Goal: Task Accomplishment & Management: Manage account settings

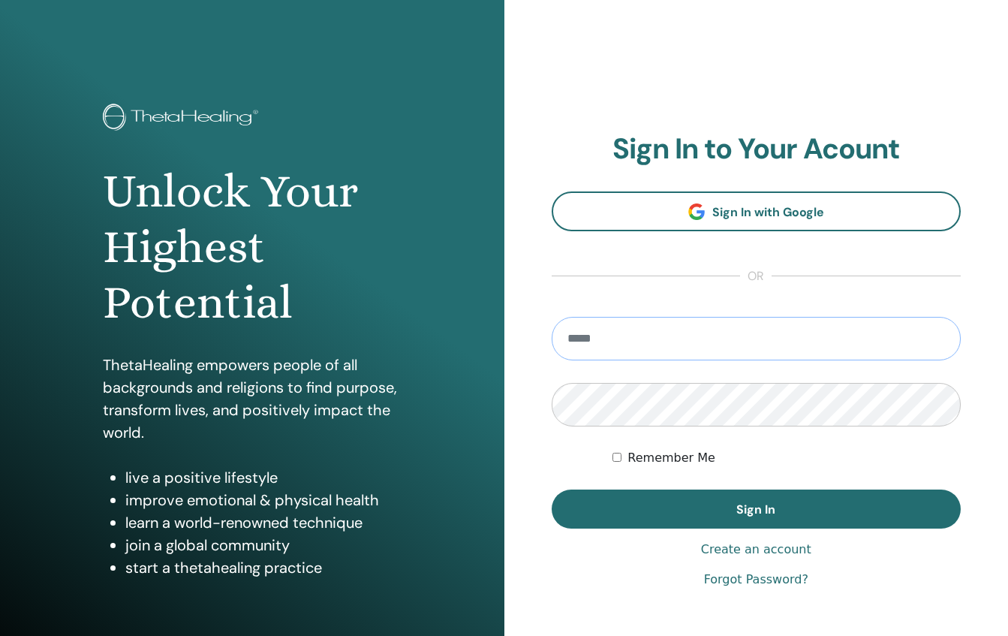
type input "**********"
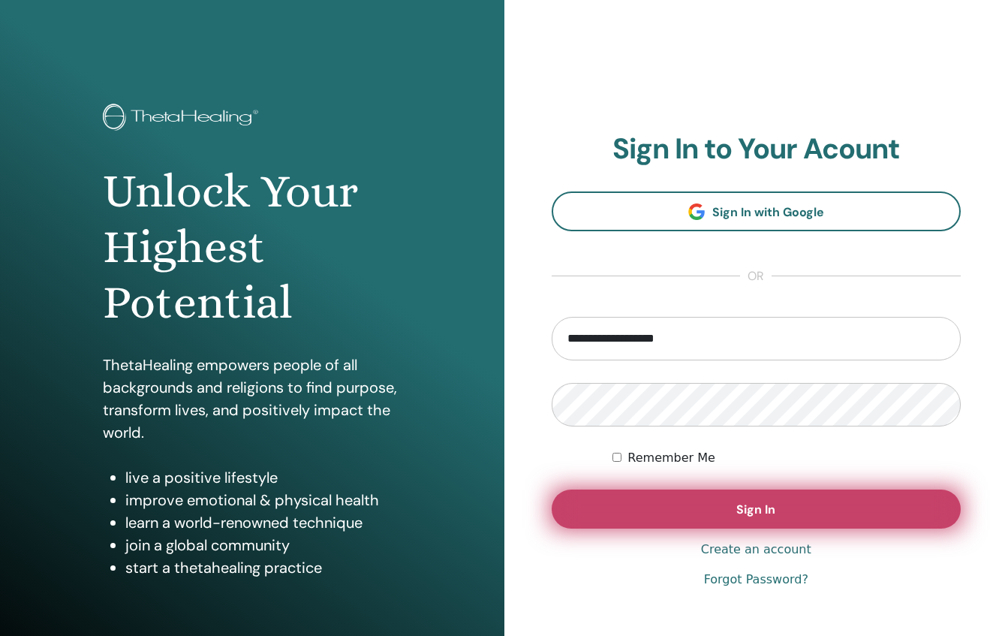
click at [708, 525] on button "Sign In" at bounding box center [757, 508] width 410 height 39
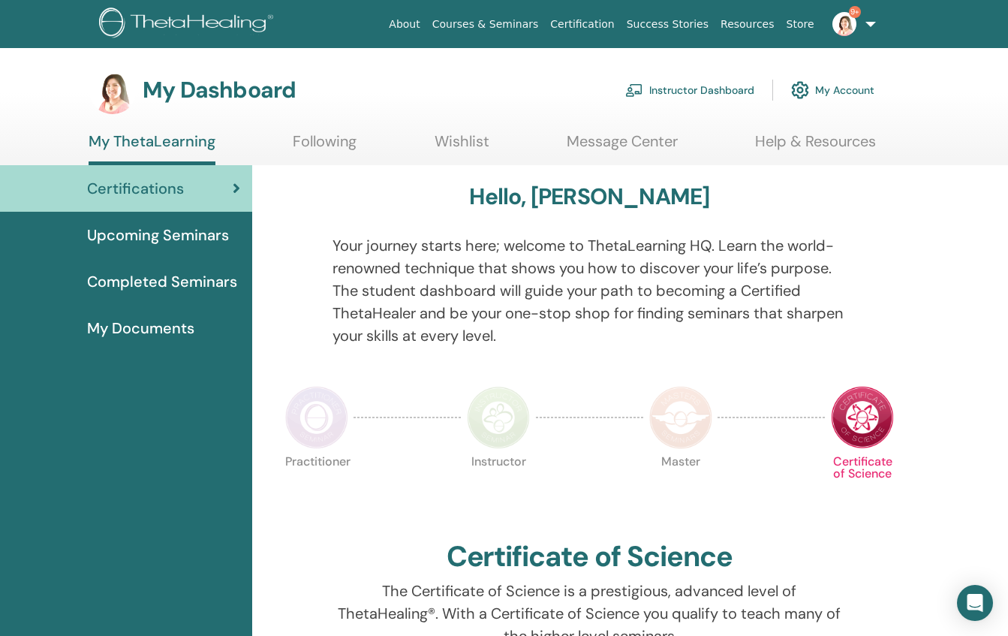
click at [691, 93] on link "Instructor Dashboard" at bounding box center [689, 90] width 129 height 33
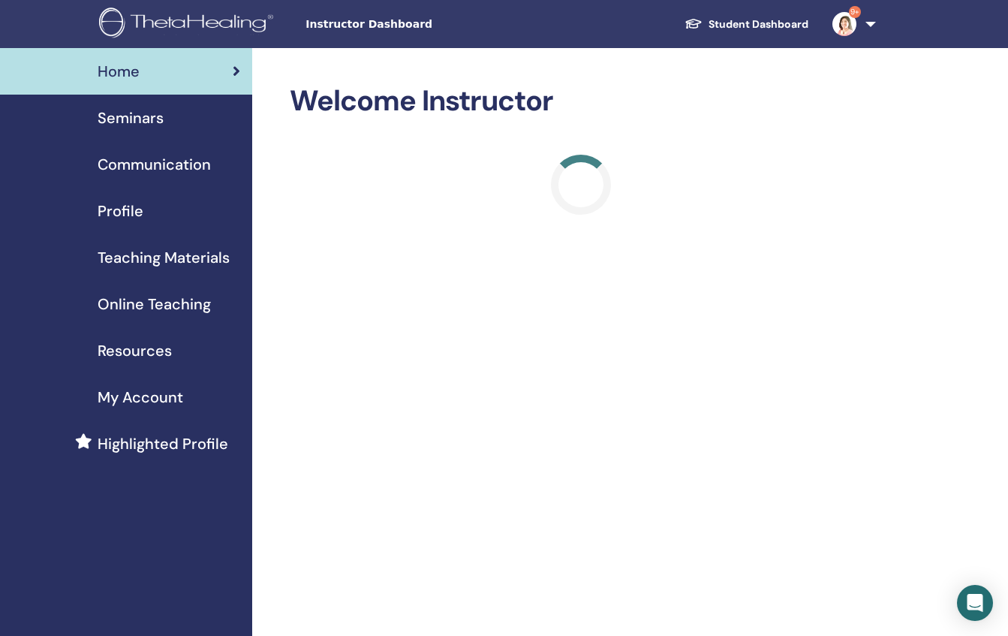
click at [142, 119] on span "Seminars" at bounding box center [131, 118] width 66 height 23
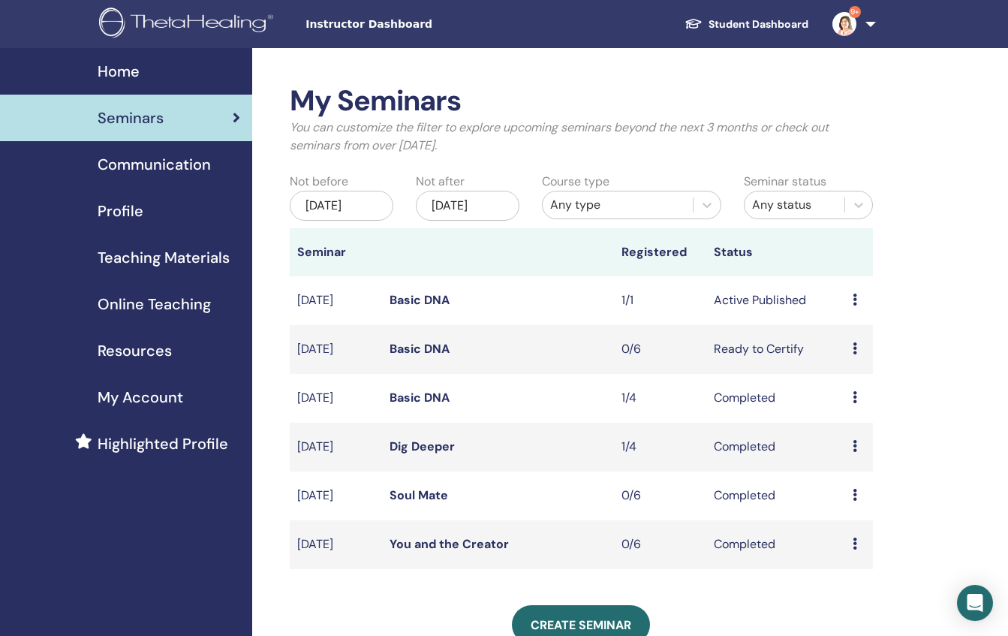
click at [854, 305] on icon at bounding box center [854, 299] width 5 height 12
click at [849, 343] on link "Edit" at bounding box center [839, 346] width 22 height 16
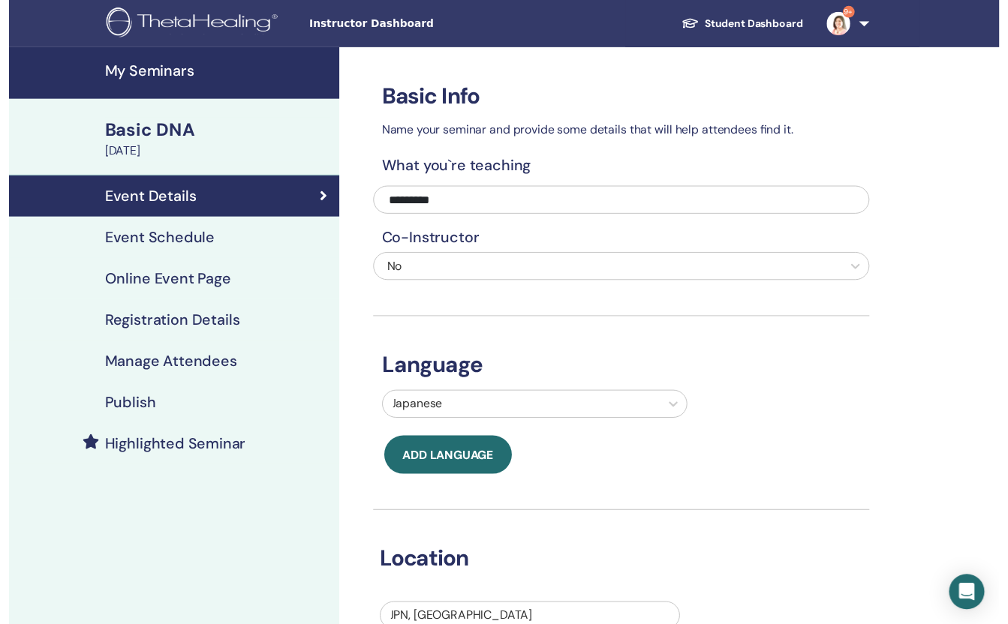
scroll to position [155, 0]
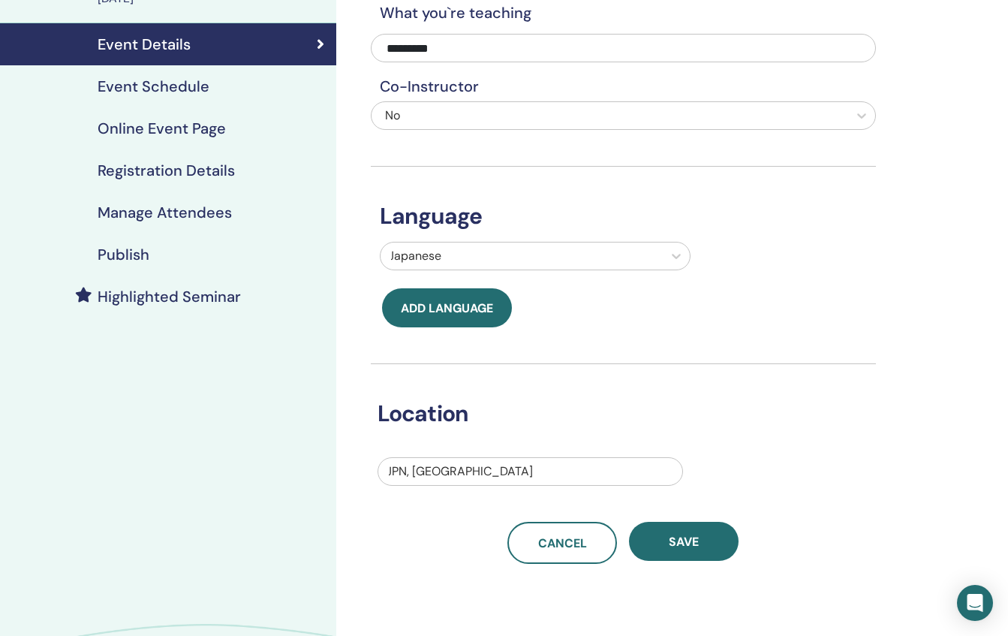
click at [206, 89] on h4 "Event Schedule" at bounding box center [154, 86] width 112 height 18
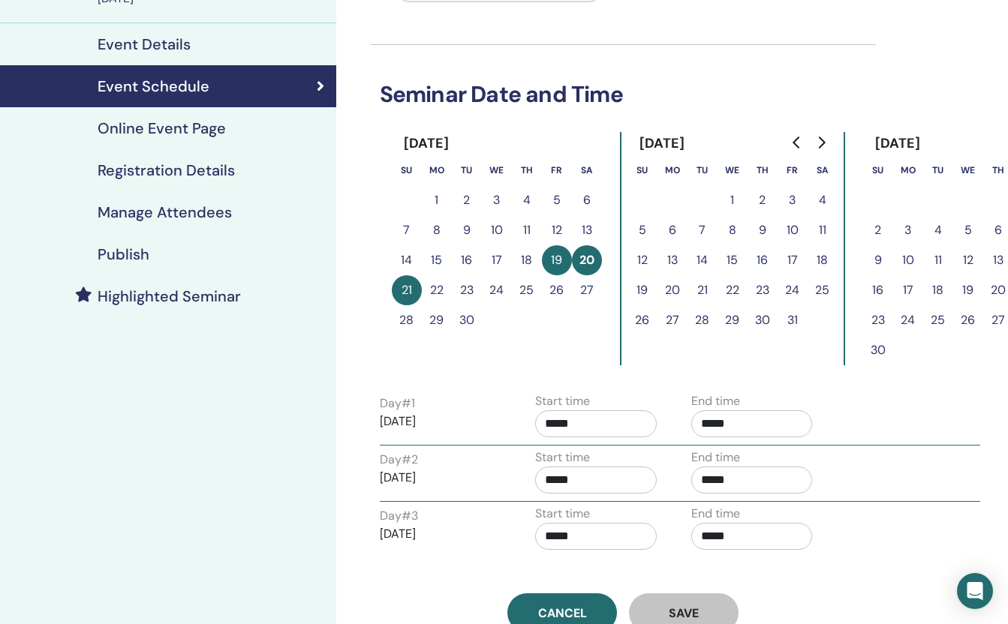
click at [405, 291] on button "21" at bounding box center [407, 290] width 30 height 30
click at [464, 290] on button "23" at bounding box center [467, 290] width 30 height 30
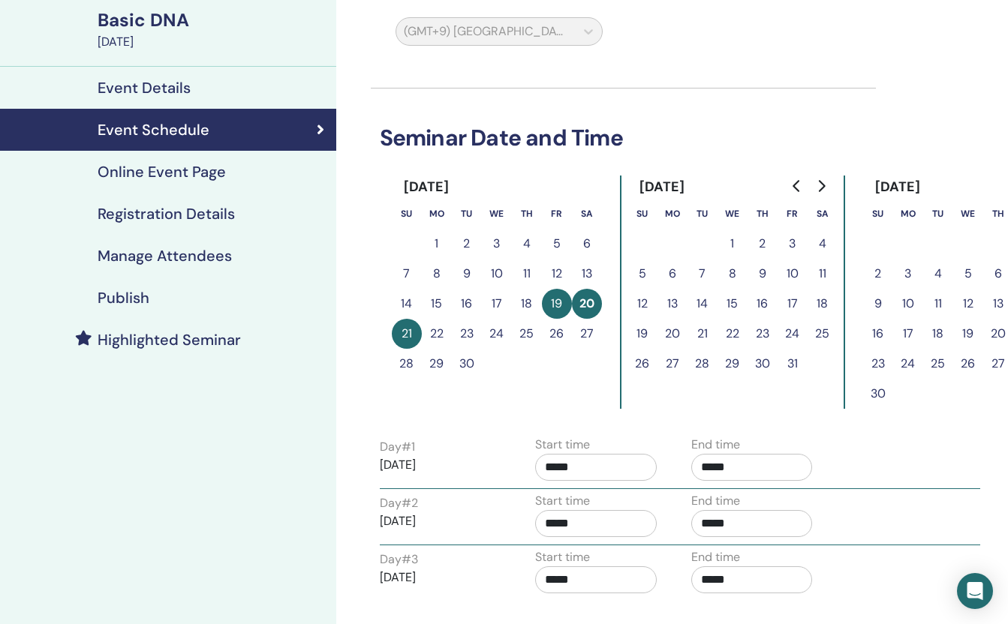
scroll to position [218, 0]
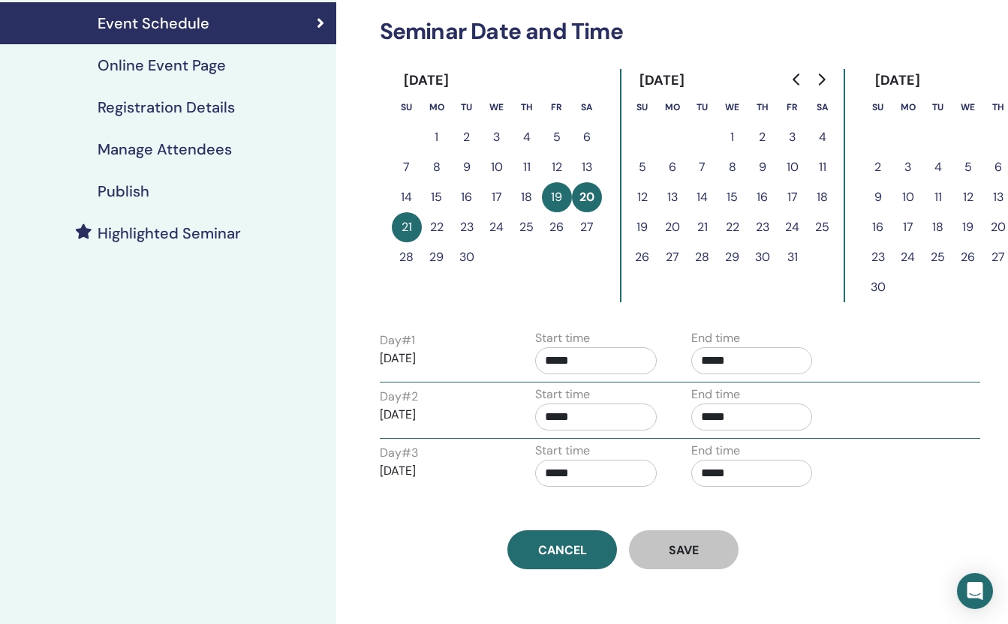
click at [461, 221] on button "23" at bounding box center [467, 227] width 30 height 30
click at [407, 224] on button "21" at bounding box center [407, 227] width 30 height 30
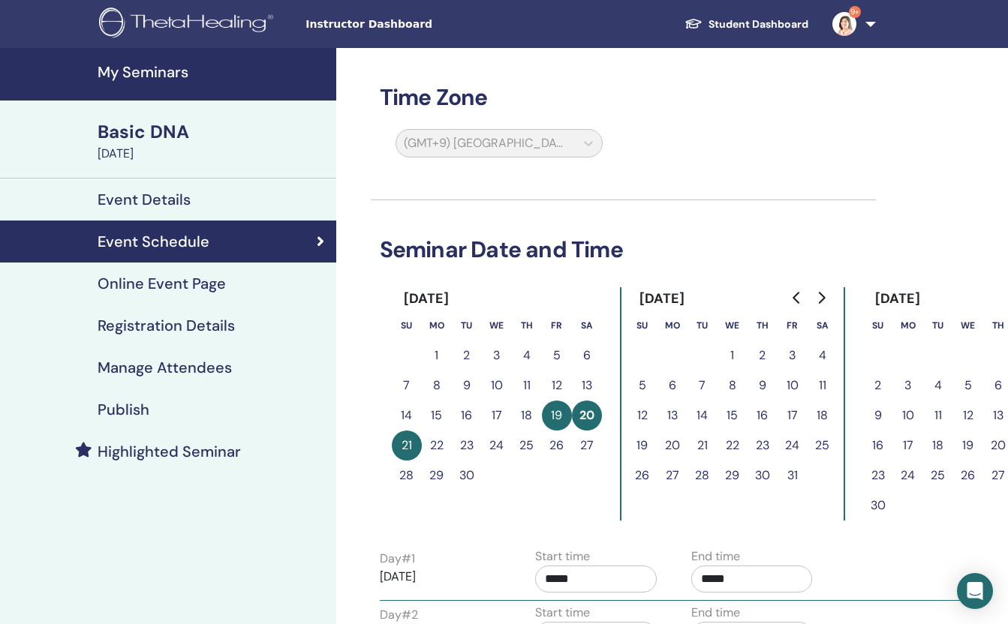
click at [543, 146] on div "(GMT+9) Asia/Tokyo" at bounding box center [499, 146] width 226 height 35
click at [232, 200] on div "Event Details" at bounding box center [168, 200] width 312 height 18
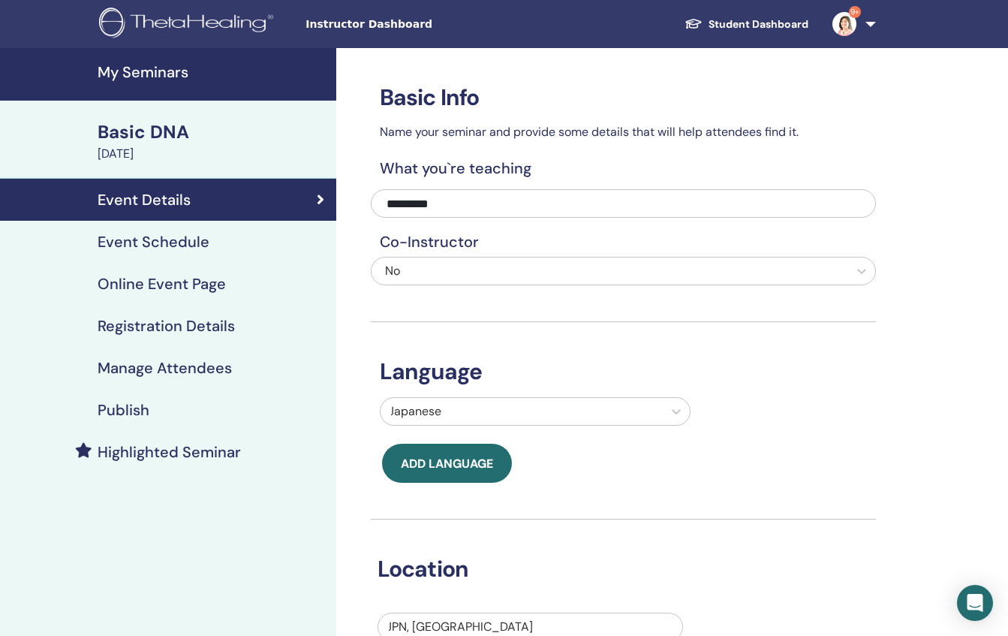
click at [194, 246] on h4 "Event Schedule" at bounding box center [154, 242] width 112 height 18
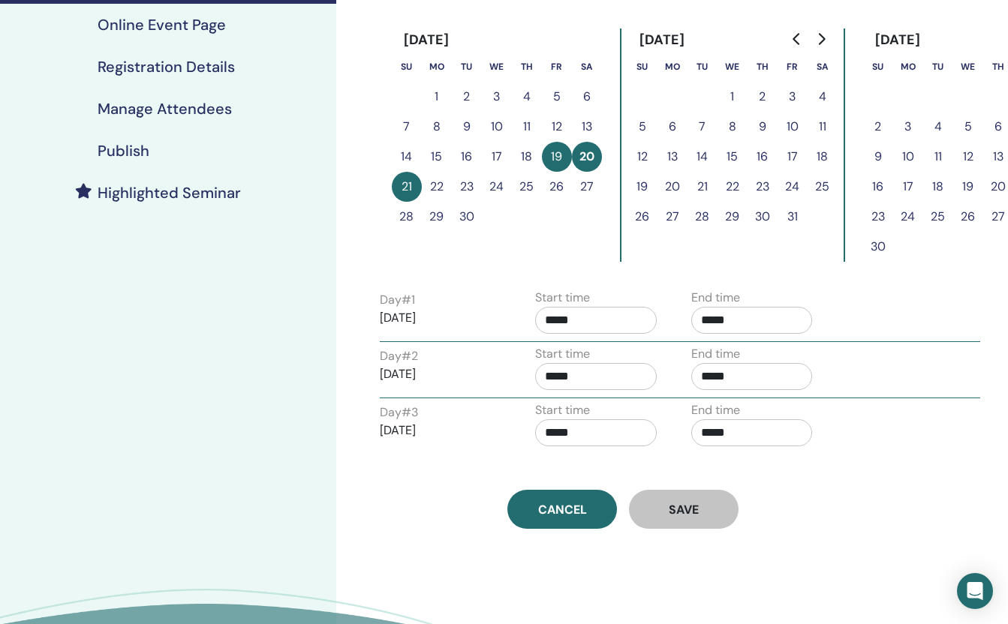
scroll to position [170, 0]
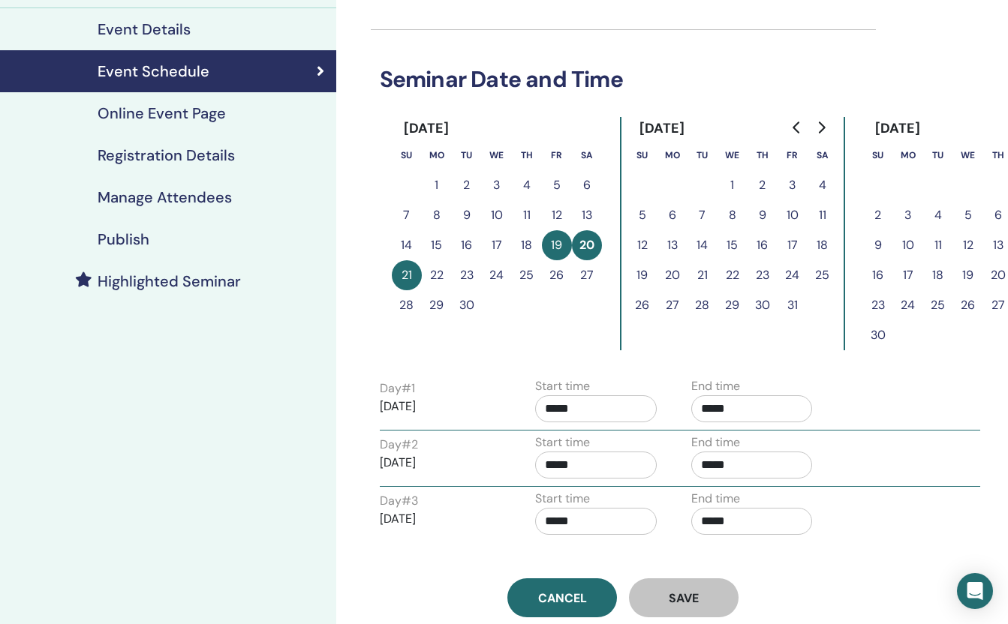
click at [399, 276] on button "21" at bounding box center [407, 275] width 30 height 30
click at [436, 276] on button "22" at bounding box center [437, 275] width 30 height 30
click at [470, 275] on button "23" at bounding box center [467, 275] width 30 height 30
click at [501, 275] on button "24" at bounding box center [497, 275] width 30 height 30
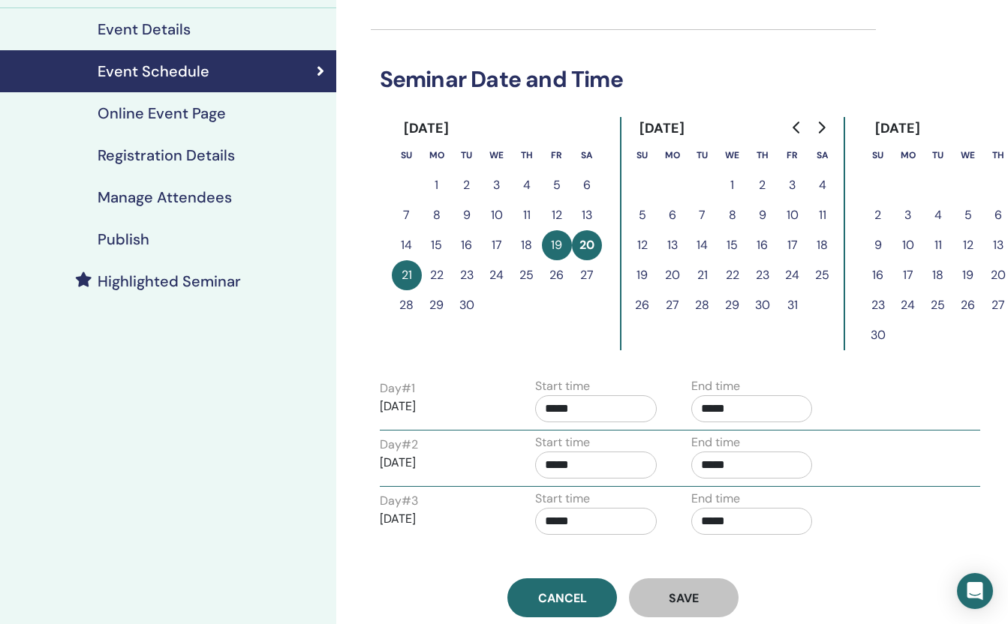
click at [536, 275] on button "25" at bounding box center [527, 275] width 30 height 30
click at [566, 274] on button "26" at bounding box center [557, 275] width 30 height 30
click at [595, 274] on button "27" at bounding box center [587, 275] width 30 height 30
drag, startPoint x: 408, startPoint y: 307, endPoint x: 427, endPoint y: 305, distance: 18.8
click at [410, 307] on button "28" at bounding box center [407, 305] width 30 height 30
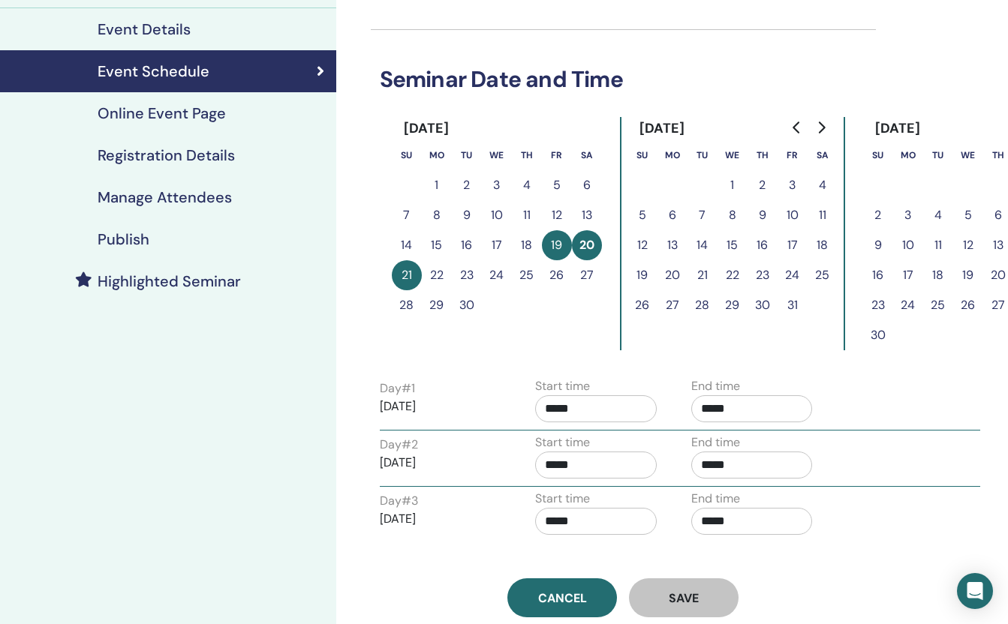
click at [445, 304] on button "29" at bounding box center [437, 305] width 30 height 30
click at [465, 304] on button "30" at bounding box center [467, 305] width 30 height 30
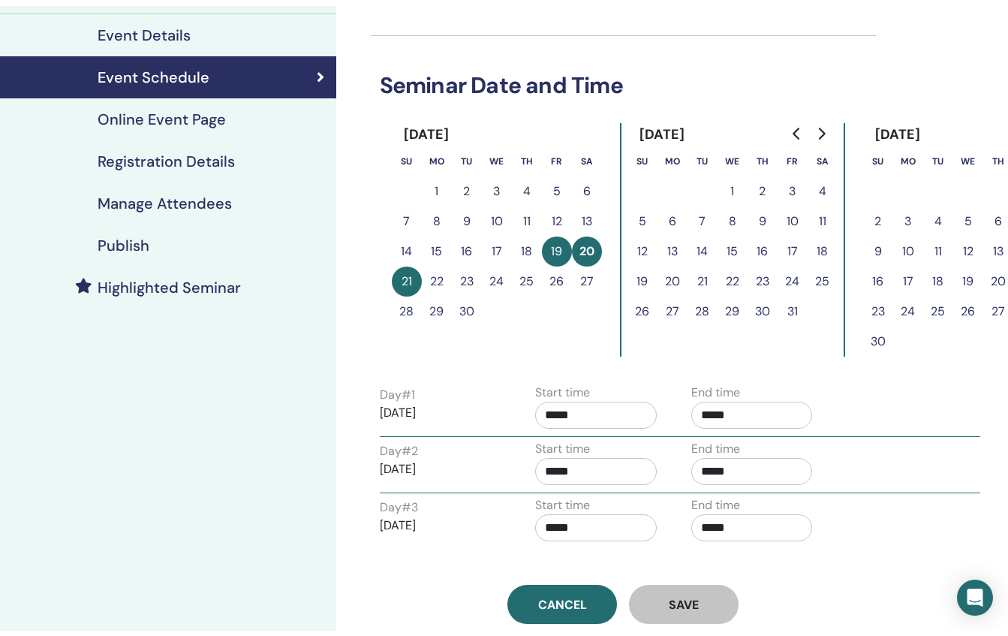
scroll to position [195, 0]
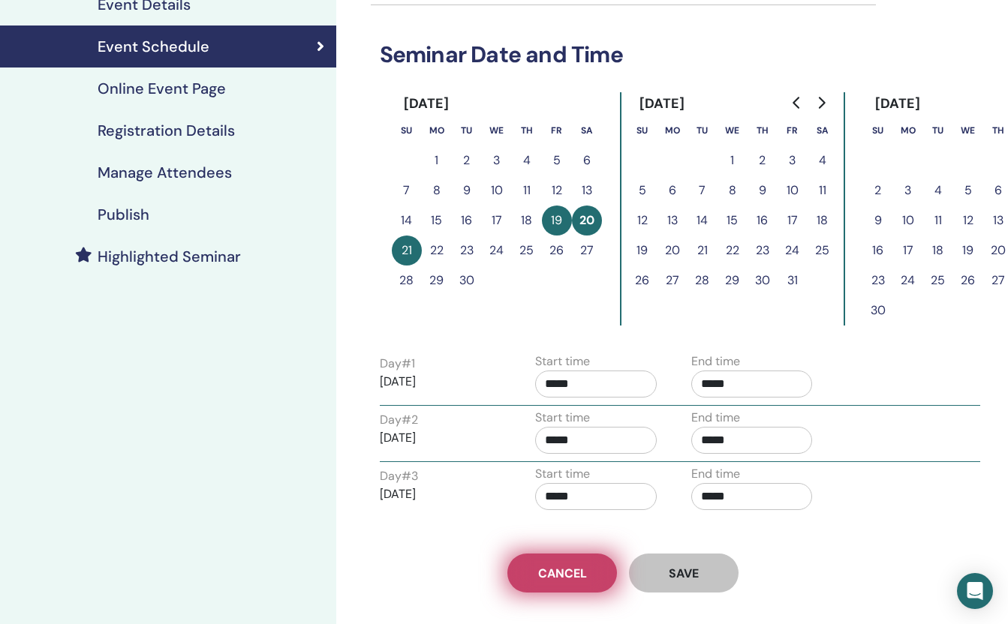
click at [569, 574] on span "Cancel" at bounding box center [562, 574] width 49 height 16
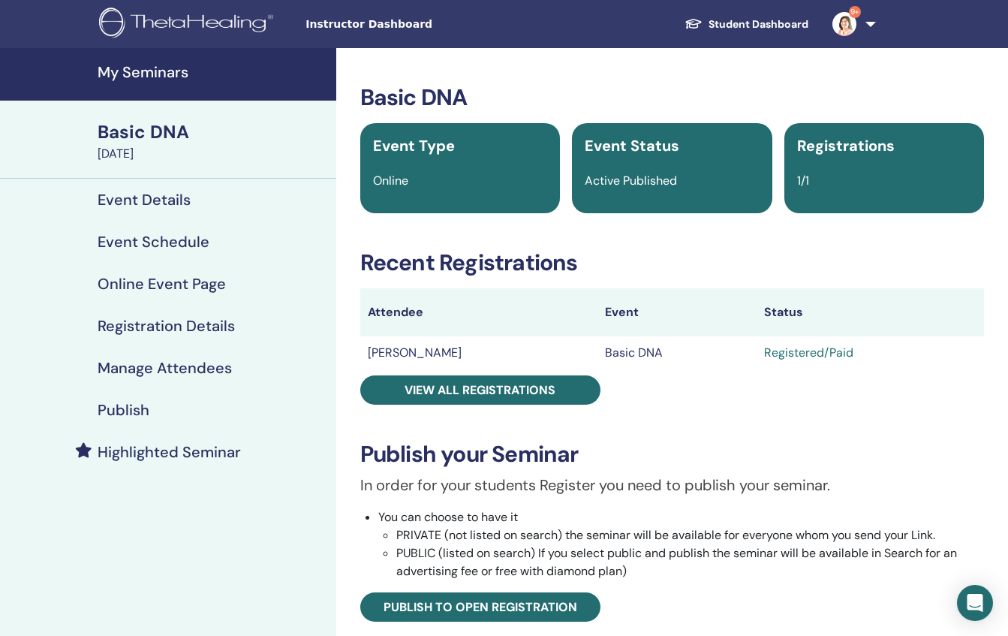
click at [138, 195] on h4 "Event Details" at bounding box center [144, 200] width 93 height 18
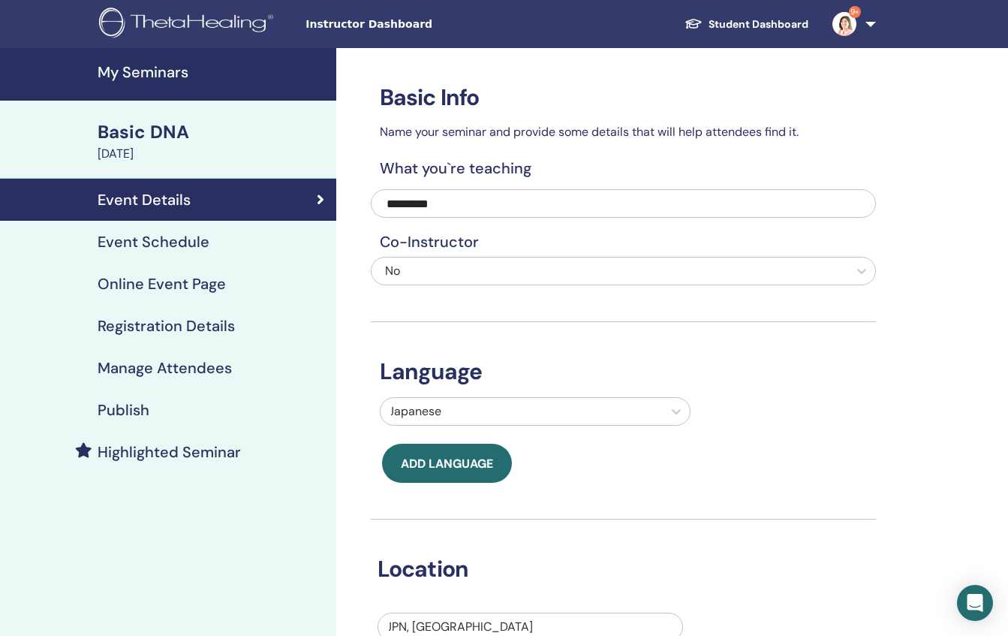
click at [143, 250] on h4 "Event Schedule" at bounding box center [154, 242] width 112 height 18
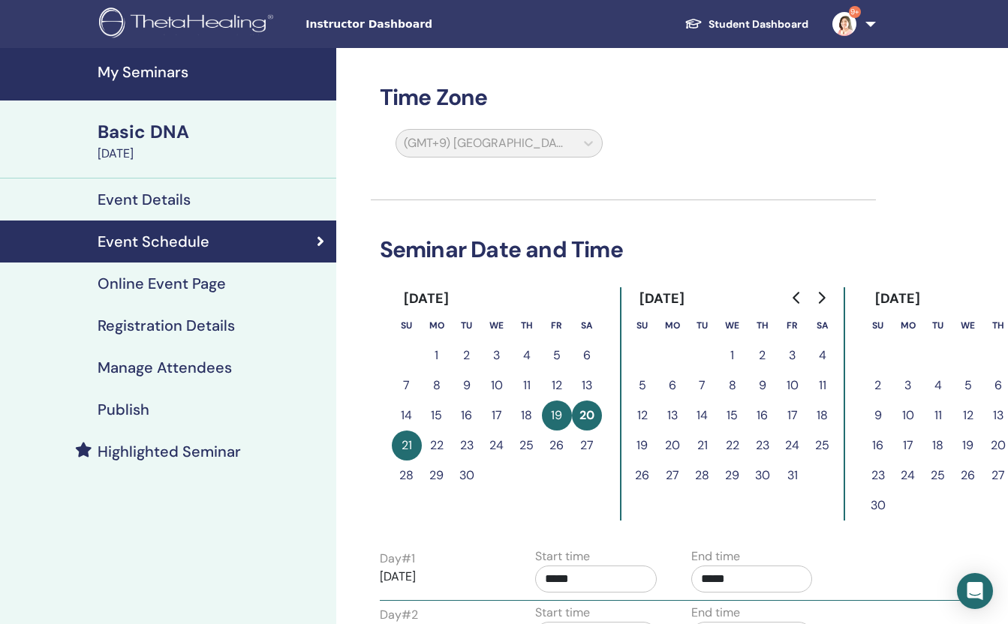
click at [869, 20] on link "9+" at bounding box center [851, 24] width 62 height 48
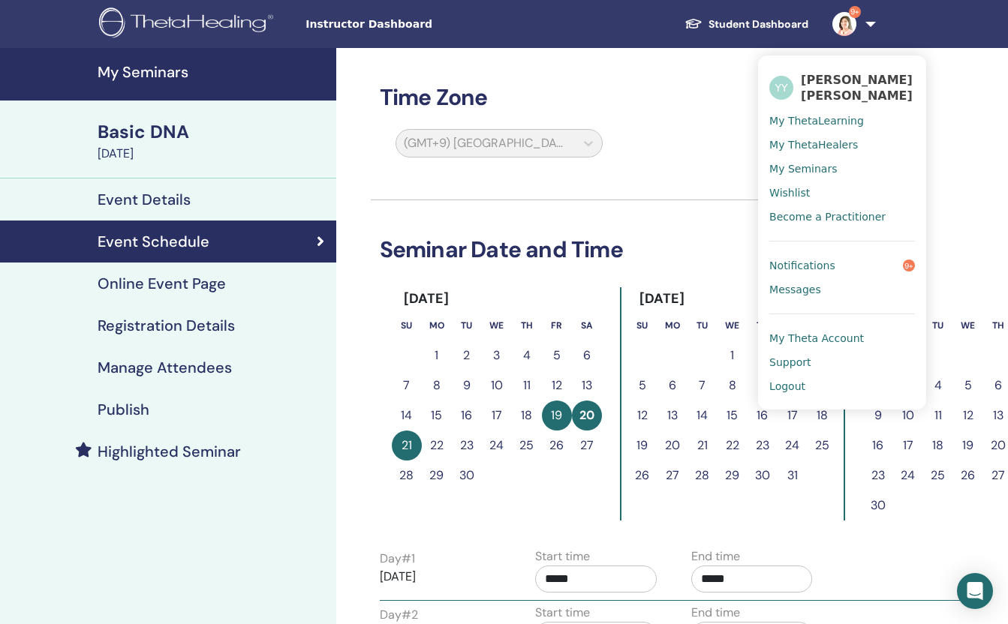
click at [795, 387] on span "Logout" at bounding box center [787, 387] width 36 height 14
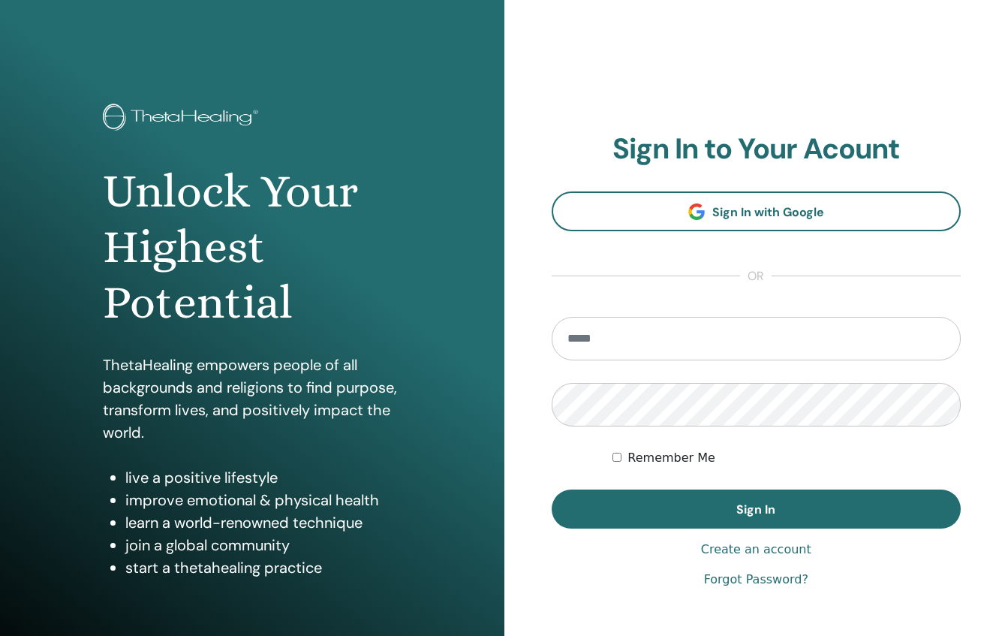
type input "**********"
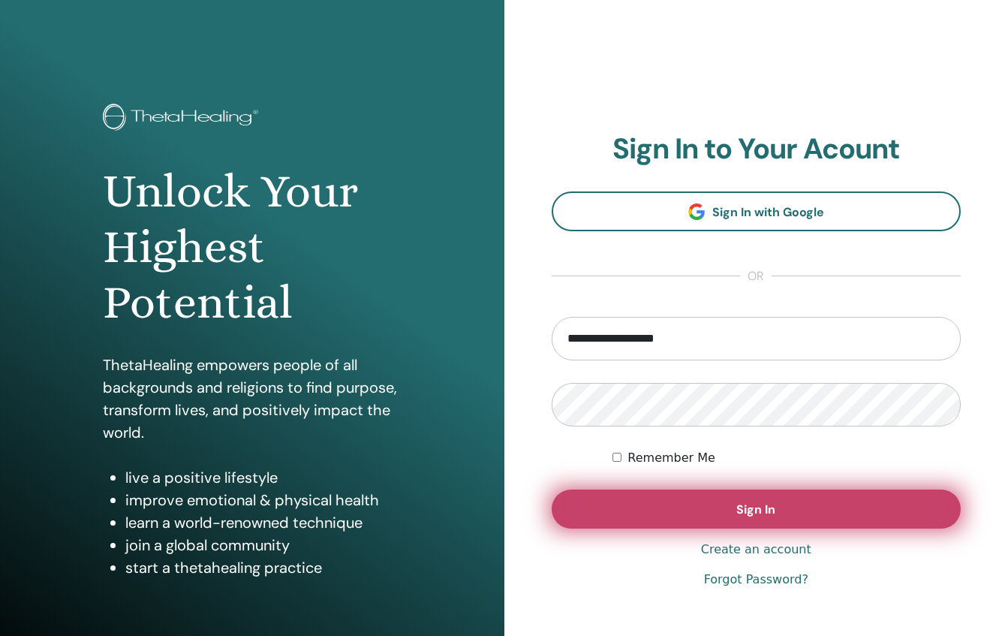
click at [678, 504] on button "Sign In" at bounding box center [757, 508] width 410 height 39
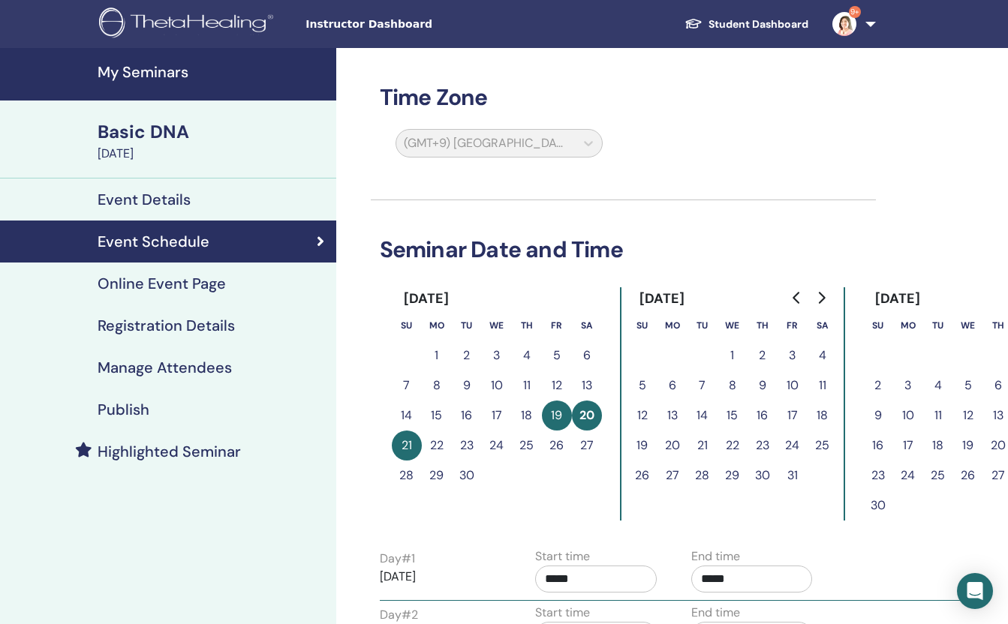
click at [172, 280] on h4 "Online Event Page" at bounding box center [162, 284] width 128 height 18
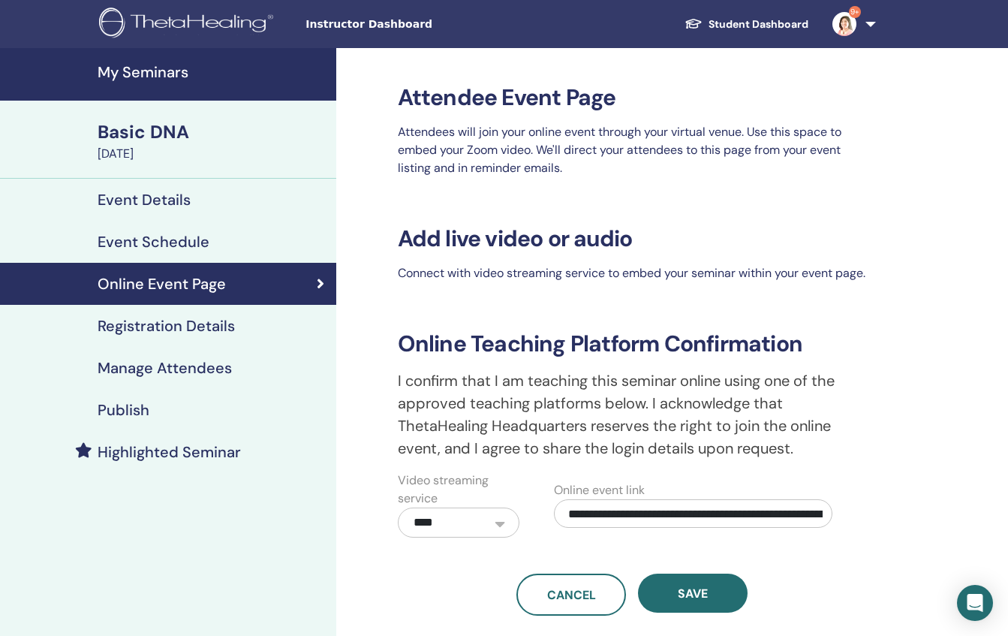
click at [145, 155] on div "[DATE]" at bounding box center [213, 154] width 230 height 18
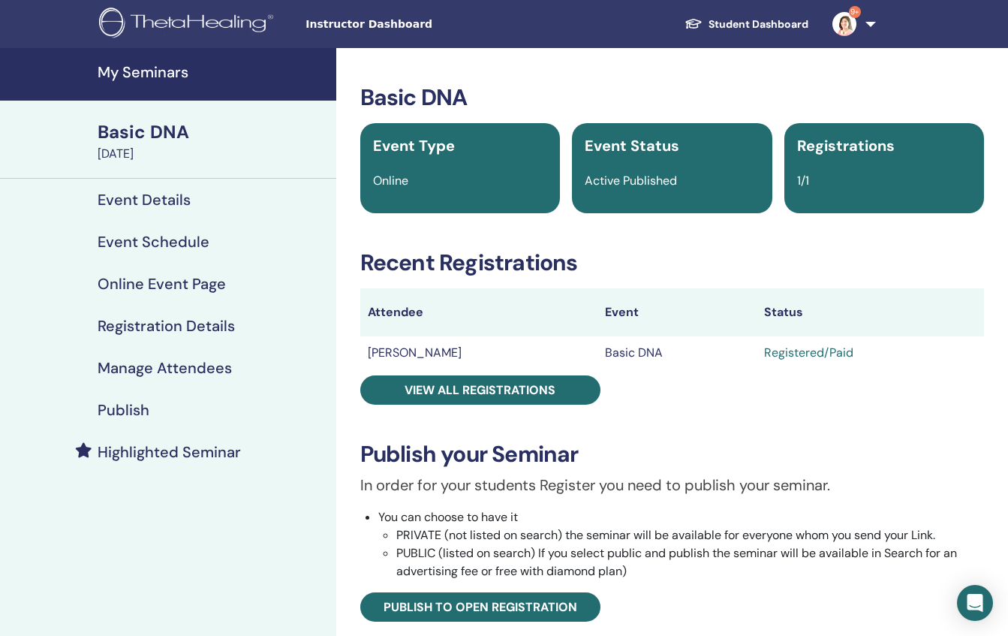
click at [145, 198] on h4 "Event Details" at bounding box center [144, 200] width 93 height 18
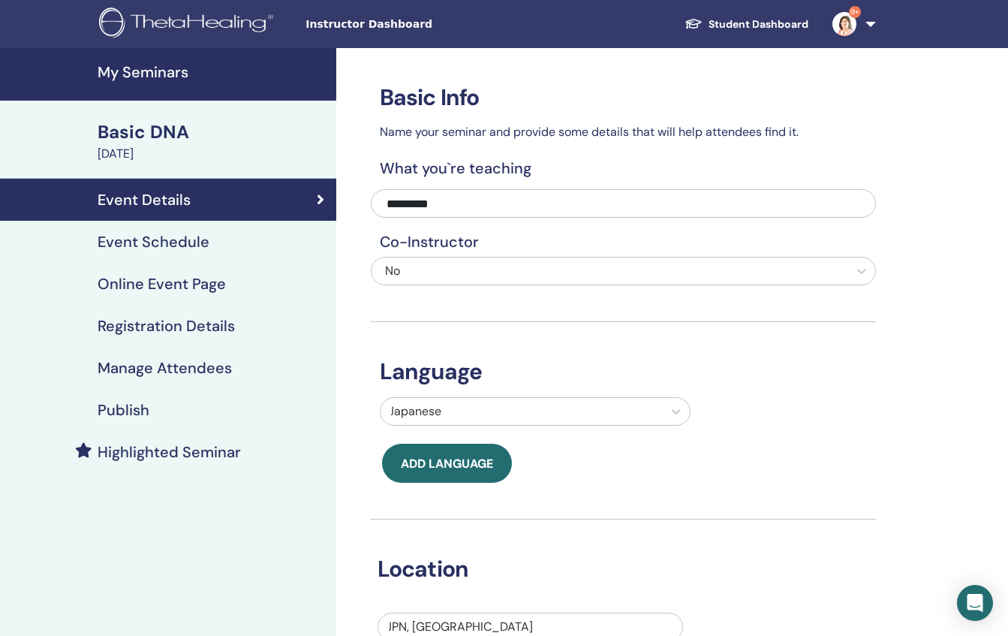
click at [122, 69] on h4 "My Seminars" at bounding box center [213, 72] width 230 height 18
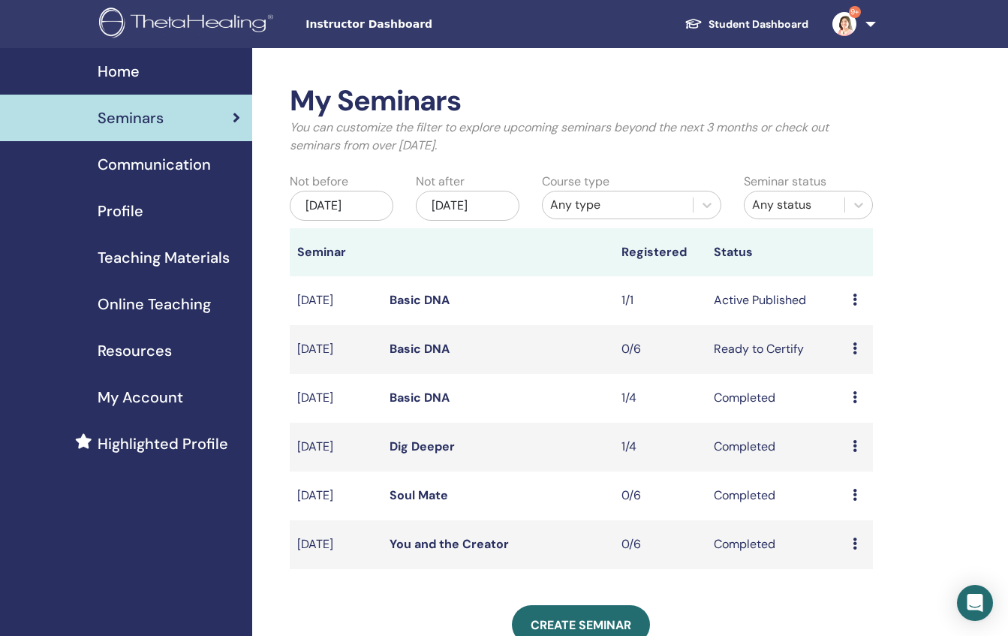
click at [854, 305] on icon at bounding box center [854, 299] width 5 height 12
click at [864, 365] on link "Attendees" at bounding box center [856, 364] width 57 height 16
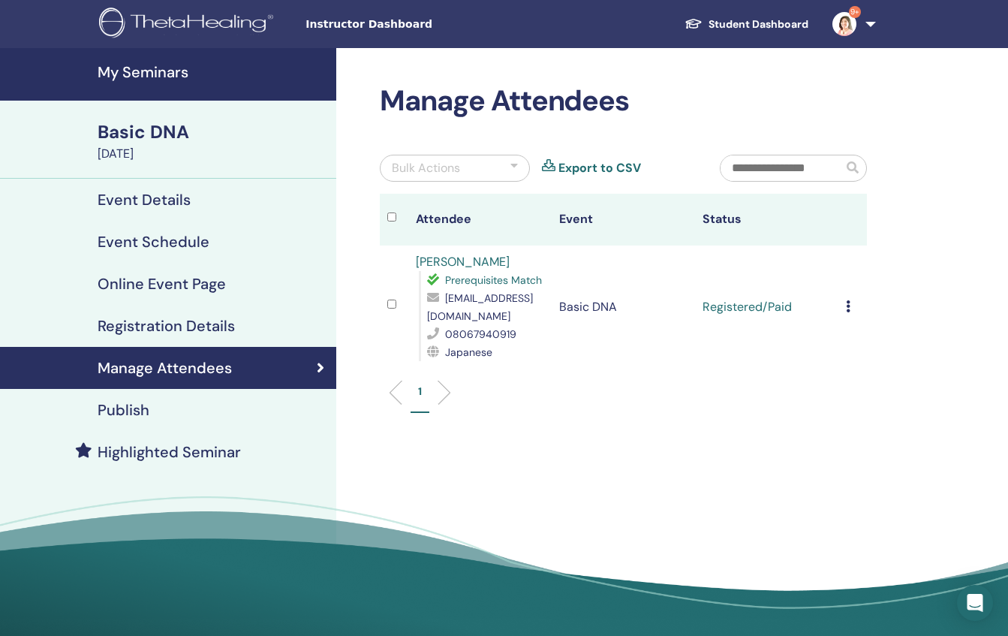
click at [848, 307] on icon at bounding box center [848, 306] width 5 height 12
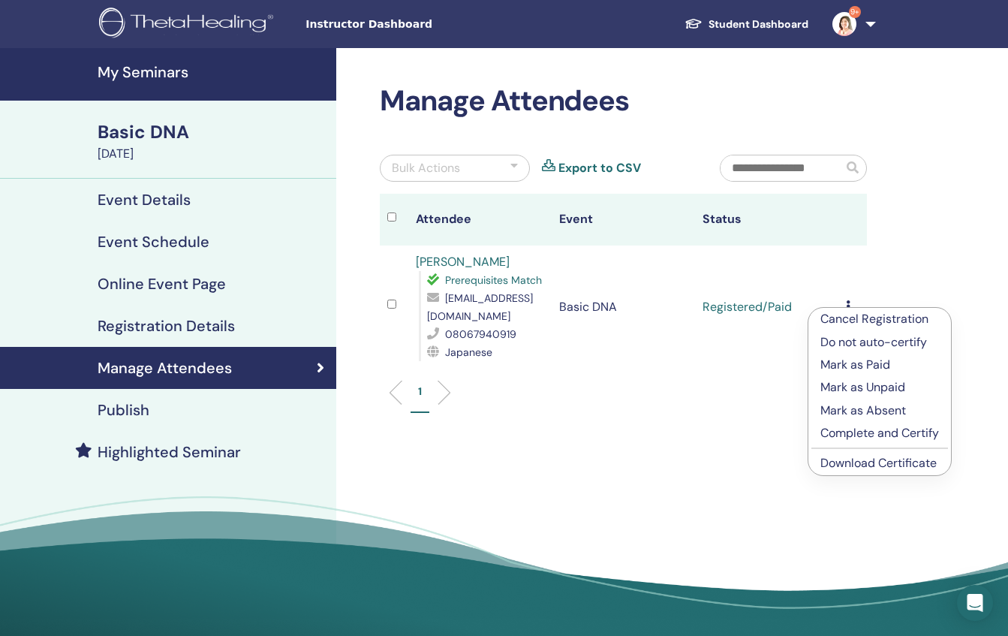
click at [838, 464] on link "Download Certificate" at bounding box center [878, 463] width 116 height 16
